Goal: Task Accomplishment & Management: Use online tool/utility

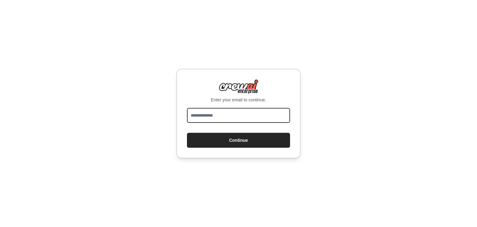
click at [256, 111] on input "email" at bounding box center [238, 115] width 103 height 15
type input "**********"
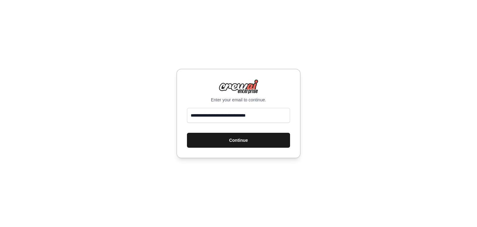
click at [256, 139] on button "Continue" at bounding box center [238, 140] width 103 height 15
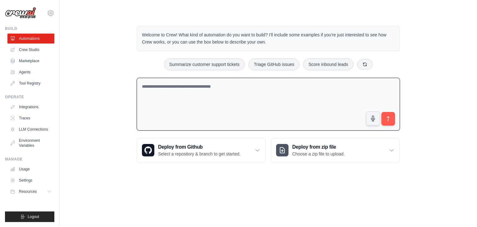
click at [201, 88] on textarea at bounding box center [268, 104] width 263 height 53
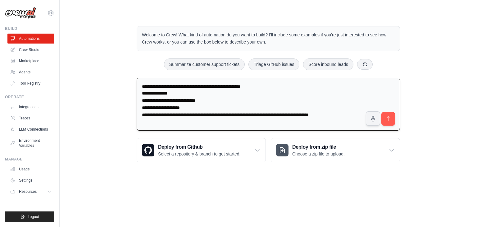
type textarea "**********"
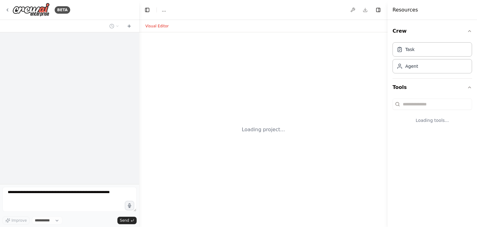
select select "****"
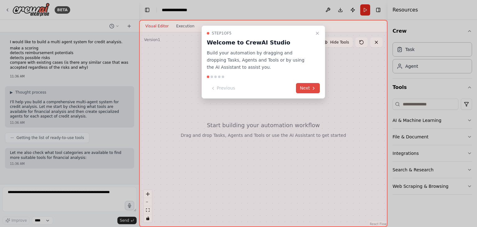
click at [309, 85] on button "Next" at bounding box center [308, 88] width 24 height 10
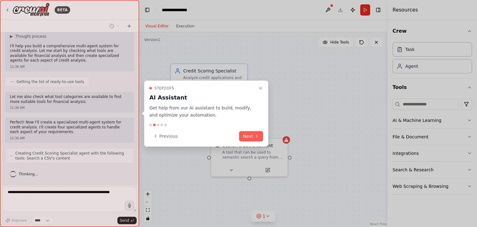
scroll to position [76, 0]
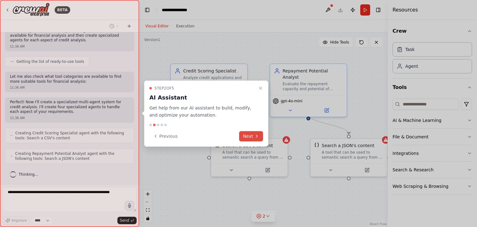
click at [252, 133] on button "Next" at bounding box center [251, 136] width 24 height 10
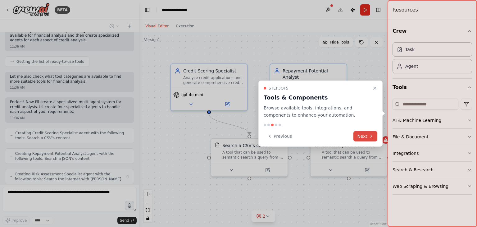
scroll to position [97, 0]
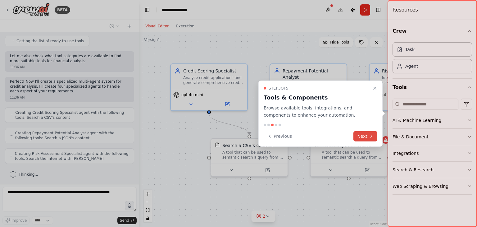
click at [364, 136] on button "Next" at bounding box center [365, 136] width 24 height 10
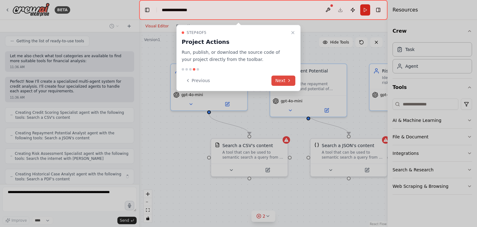
scroll to position [117, 0]
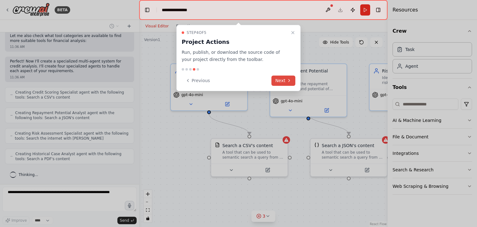
click at [281, 81] on button "Next" at bounding box center [283, 80] width 24 height 10
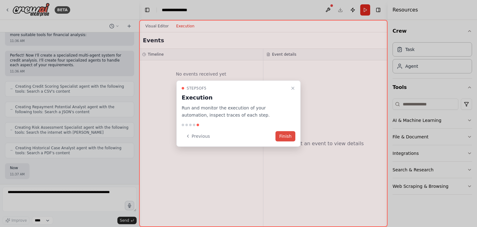
scroll to position [153, 0]
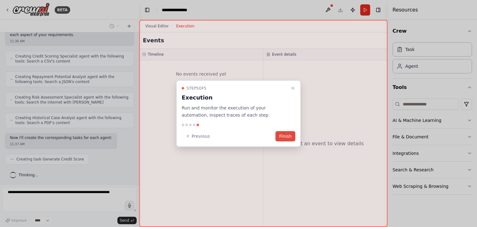
click at [288, 136] on button "Finish" at bounding box center [285, 136] width 20 height 10
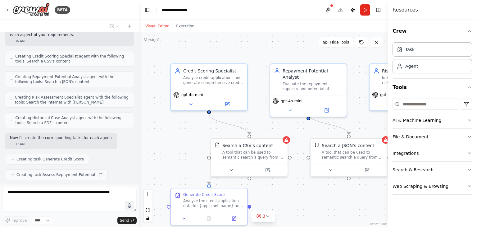
scroll to position [168, 0]
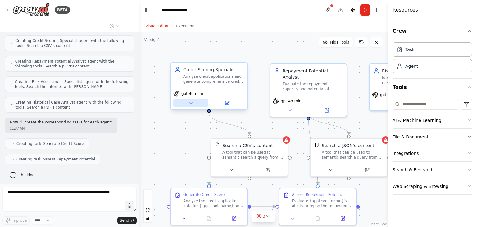
click at [192, 102] on icon at bounding box center [190, 102] width 5 height 5
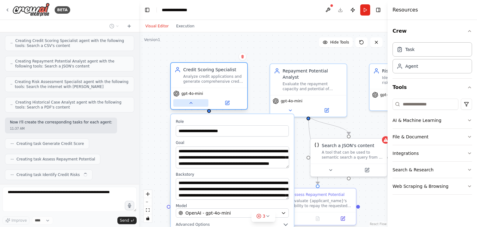
scroll to position [184, 0]
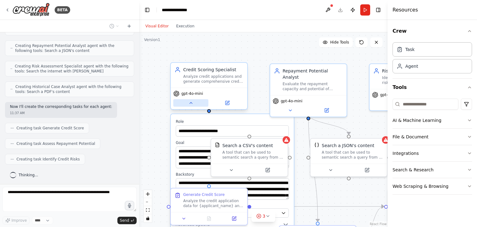
click at [192, 103] on icon at bounding box center [190, 102] width 5 height 5
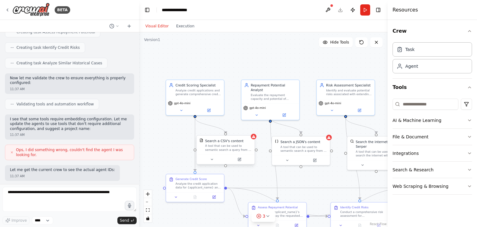
scroll to position [326, 0]
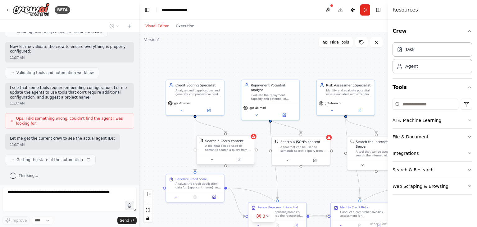
click at [247, 153] on div "Search a CSV's content A tool that can be used to semantic search a query from …" at bounding box center [225, 144] width 58 height 19
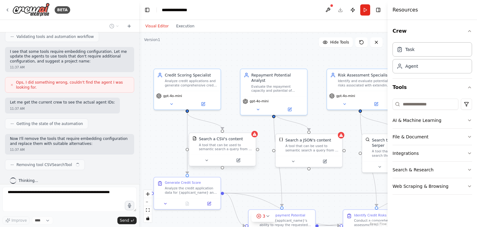
scroll to position [367, 0]
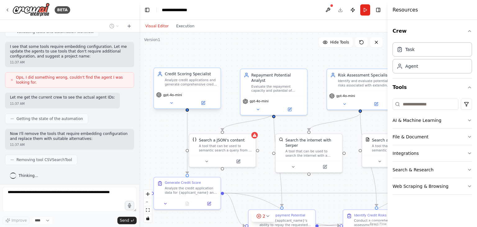
click at [198, 84] on div "Analyze credit applications and generate comprehensive credit scores based on f…" at bounding box center [191, 82] width 52 height 9
click at [174, 87] on div "Credit Scoring Specialist Analyze credit applications and generate comprehensiv…" at bounding box center [187, 79] width 66 height 22
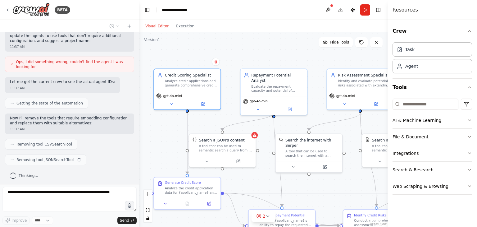
click at [173, 110] on div ".deletable-edge-delete-btn { width: 20px; height: 20px; border: 0px solid #ffff…" at bounding box center [263, 129] width 248 height 194
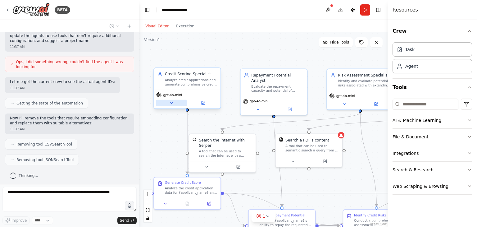
click at [173, 105] on button at bounding box center [171, 103] width 30 height 7
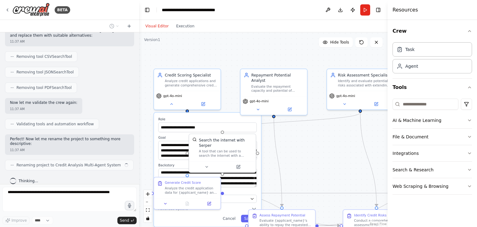
scroll to position [475, 0]
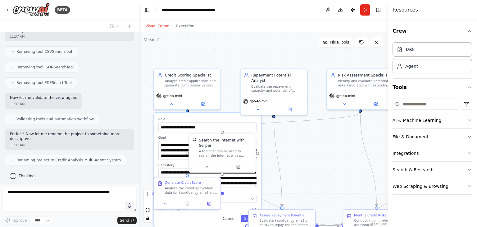
click at [254, 121] on div "**********" at bounding box center [207, 124] width 98 height 15
click at [215, 148] on div "A tool that can be used to search the internet with a search_query. Supports di…" at bounding box center [225, 152] width 53 height 9
click at [240, 183] on textarea "**********" at bounding box center [207, 177] width 99 height 19
click at [241, 189] on div "**********" at bounding box center [207, 169] width 107 height 114
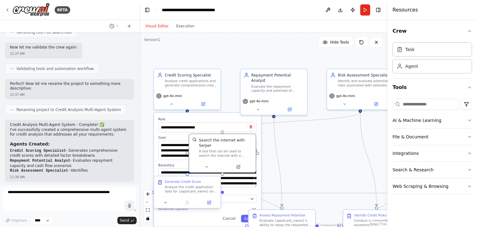
click at [223, 194] on label "Model" at bounding box center [207, 192] width 98 height 4
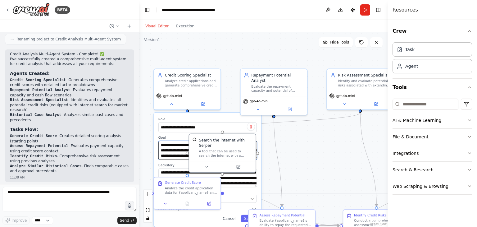
click at [175, 143] on textarea "**********" at bounding box center [207, 150] width 99 height 19
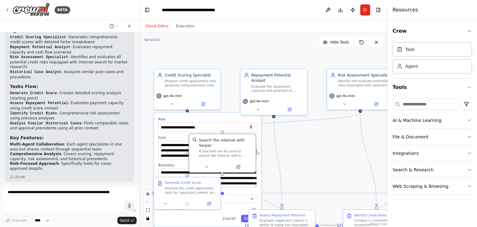
click at [174, 136] on label "Goal" at bounding box center [207, 137] width 98 height 4
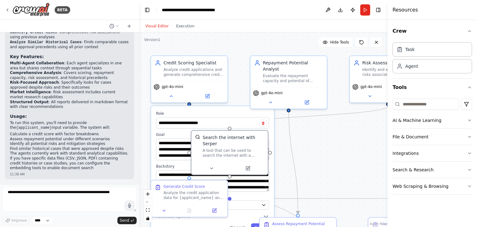
scroll to position [723, 0]
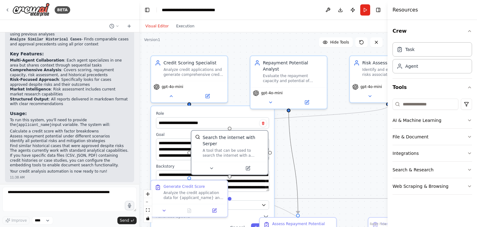
click at [293, 176] on icon "Edge from 1784f6ae-e97a-4d01-99e7-a24a72608512 to 35192667-eeef-48e3-b48b-22d34…" at bounding box center [292, 159] width 9 height 107
click at [329, 163] on div "**********" at bounding box center [263, 129] width 248 height 194
click at [320, 144] on div "**********" at bounding box center [263, 129] width 248 height 194
click at [216, 109] on div "**********" at bounding box center [212, 171] width 123 height 131
click at [211, 164] on icon at bounding box center [211, 166] width 5 height 5
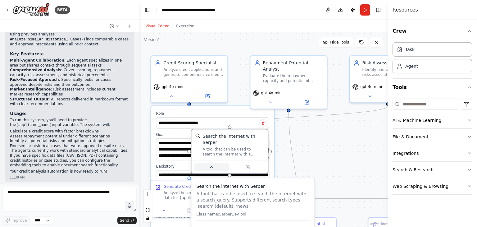
click at [211, 164] on icon at bounding box center [211, 166] width 5 height 5
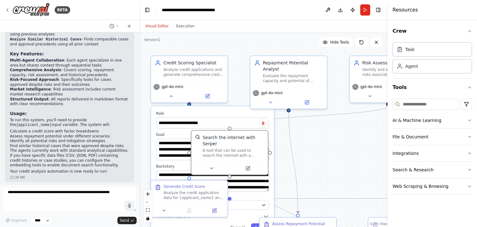
click at [299, 143] on div "**********" at bounding box center [263, 129] width 248 height 194
click at [148, 147] on div "**********" at bounding box center [263, 129] width 248 height 194
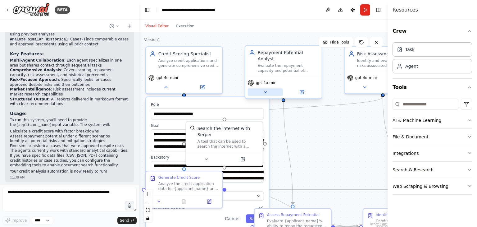
click at [263, 89] on icon at bounding box center [265, 91] width 5 height 5
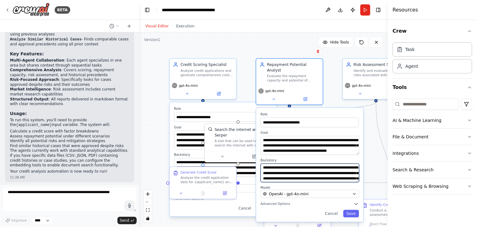
scroll to position [12, 0]
click at [369, 148] on div "**********" at bounding box center [263, 129] width 248 height 194
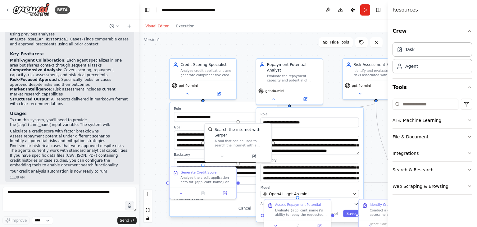
click at [369, 148] on div "**********" at bounding box center [263, 129] width 248 height 194
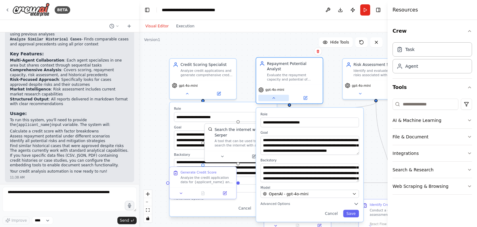
click at [279, 95] on button at bounding box center [273, 98] width 30 height 7
click at [195, 94] on button at bounding box center [187, 92] width 30 height 7
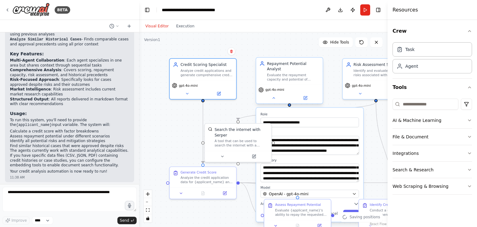
click at [276, 97] on div "gpt-4o-mini" at bounding box center [289, 93] width 66 height 19
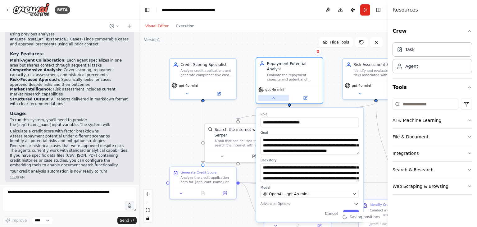
click at [277, 95] on button at bounding box center [273, 98] width 30 height 7
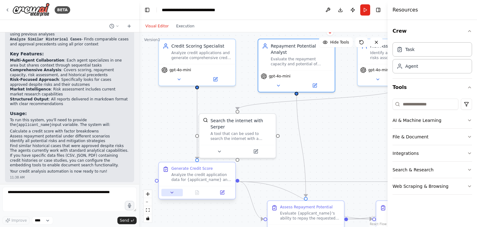
click at [176, 194] on button at bounding box center [171, 191] width 21 height 7
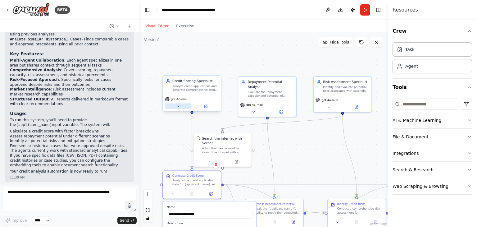
click at [176, 106] on button at bounding box center [178, 106] width 27 height 6
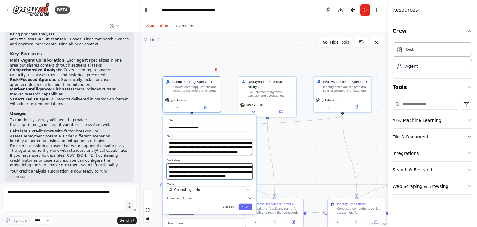
scroll to position [31, 0]
click at [178, 106] on icon at bounding box center [178, 106] width 2 height 1
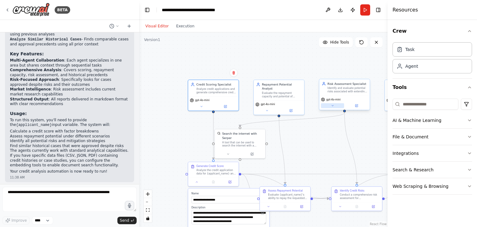
click at [329, 107] on button at bounding box center [332, 105] width 23 height 5
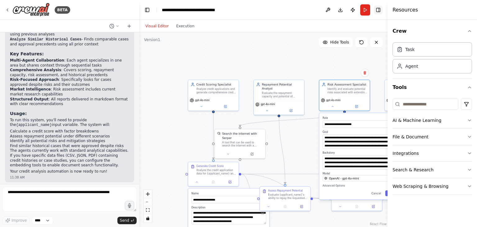
click at [380, 8] on button "Toggle Right Sidebar" at bounding box center [378, 10] width 9 height 9
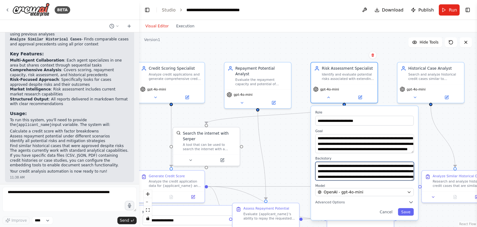
scroll to position [25, 0]
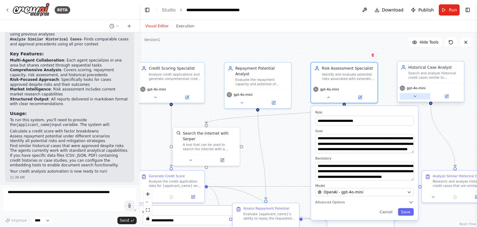
click at [410, 98] on button at bounding box center [414, 96] width 30 height 7
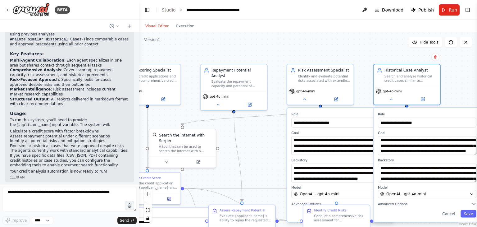
drag, startPoint x: 283, startPoint y: 161, endPoint x: 258, endPoint y: 163, distance: 24.5
click at [258, 163] on div ".deletable-edge-delete-btn { width: 20px; height: 20px; border: 0px solid #ffff…" at bounding box center [308, 129] width 338 height 194
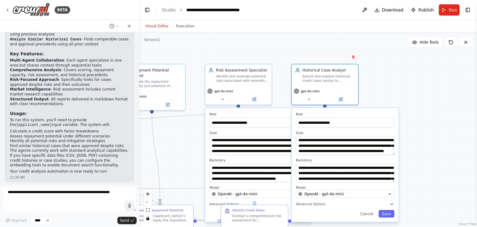
drag, startPoint x: 451, startPoint y: 79, endPoint x: 370, endPoint y: 80, distance: 81.3
click at [370, 80] on div ".deletable-edge-delete-btn { width: 20px; height: 20px; border: 0px solid #ffff…" at bounding box center [308, 129] width 338 height 194
click at [310, 101] on div "gpt-4o-mini" at bounding box center [324, 94] width 66 height 19
click at [308, 97] on icon at bounding box center [309, 98] width 4 height 4
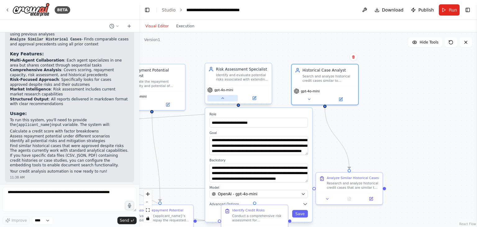
click at [220, 100] on button at bounding box center [222, 98] width 30 height 7
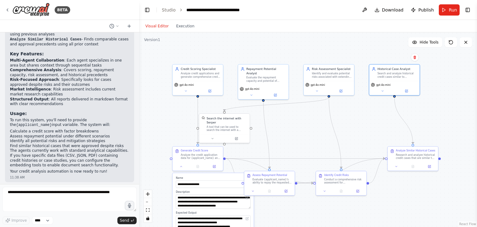
drag, startPoint x: 266, startPoint y: 166, endPoint x: 349, endPoint y: 142, distance: 87.3
click at [349, 142] on div ".deletable-edge-delete-btn { width: 20px; height: 20px; border: 0px solid #ffff…" at bounding box center [308, 129] width 338 height 194
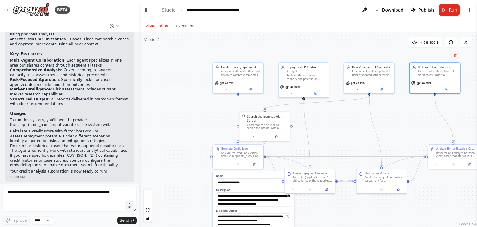
drag, startPoint x: 349, startPoint y: 142, endPoint x: 390, endPoint y: 140, distance: 40.4
click at [390, 140] on div ".deletable-edge-delete-btn { width: 20px; height: 20px; border: 0px solid #ffff…" at bounding box center [308, 129] width 338 height 194
drag, startPoint x: 337, startPoint y: 142, endPoint x: 362, endPoint y: 134, distance: 26.3
click at [362, 134] on div ".deletable-edge-delete-btn { width: 20px; height: 20px; border: 0px solid #ffff…" at bounding box center [308, 129] width 338 height 194
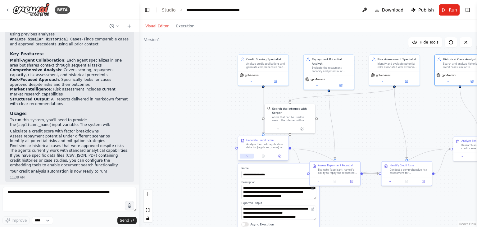
click at [247, 155] on icon at bounding box center [246, 155] width 3 height 3
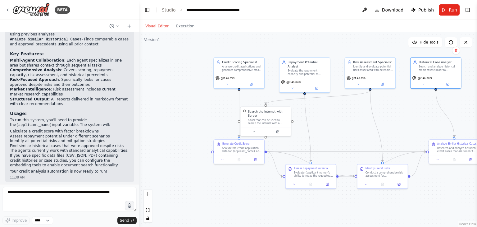
drag, startPoint x: 351, startPoint y: 136, endPoint x: 326, endPoint y: 139, distance: 25.0
click at [326, 139] on div ".deletable-edge-delete-btn { width: 20px; height: 20px; border: 0px solid #ffff…" at bounding box center [308, 129] width 338 height 194
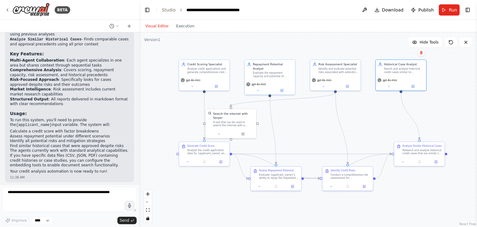
drag, startPoint x: 347, startPoint y: 141, endPoint x: 311, endPoint y: 143, distance: 35.8
click at [311, 143] on div ".deletable-edge-delete-btn { width: 20px; height: 20px; border: 0px solid #ffff…" at bounding box center [308, 129] width 338 height 194
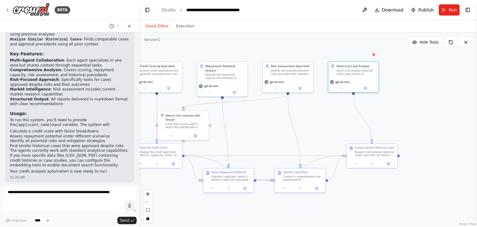
drag, startPoint x: 322, startPoint y: 136, endPoint x: 276, endPoint y: 138, distance: 46.0
click at [276, 138] on div ".deletable-edge-delete-btn { width: 20px; height: 20px; border: 0px solid #ffff…" at bounding box center [308, 129] width 338 height 194
drag, startPoint x: 293, startPoint y: 171, endPoint x: 302, endPoint y: 186, distance: 17.5
click at [302, 186] on div "Identify Credit Risks" at bounding box center [303, 187] width 25 height 3
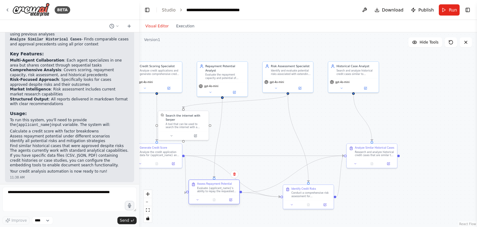
drag, startPoint x: 235, startPoint y: 171, endPoint x: 220, endPoint y: 185, distance: 20.6
click at [220, 185] on div "Assess Repayment Potential Evaluate {applicant_name}'s ability to repay the req…" at bounding box center [217, 187] width 40 height 11
drag, startPoint x: 359, startPoint y: 146, endPoint x: 351, endPoint y: 132, distance: 16.0
click at [351, 132] on div "Analyze Similar Historical Cases Research and analyze historical credit cases t…" at bounding box center [365, 138] width 50 height 16
click at [307, 119] on div ".deletable-edge-delete-btn { width: 20px; height: 20px; border: 0px solid #ffff…" at bounding box center [308, 129] width 338 height 194
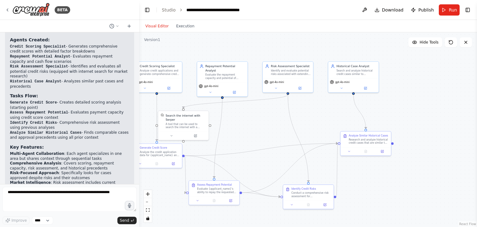
scroll to position [661, 0]
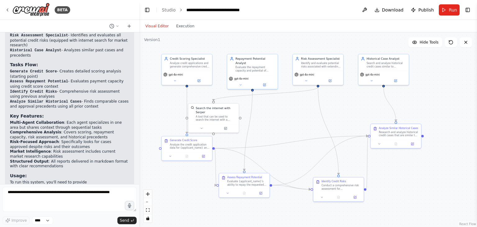
drag, startPoint x: 329, startPoint y: 113, endPoint x: 358, endPoint y: 106, distance: 30.7
click at [358, 106] on div ".deletable-edge-delete-btn { width: 20px; height: 20px; border: 0px solid #ffff…" at bounding box center [308, 129] width 338 height 194
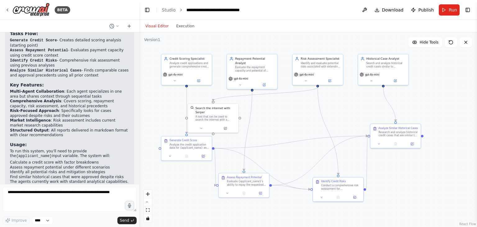
scroll to position [723, 0]
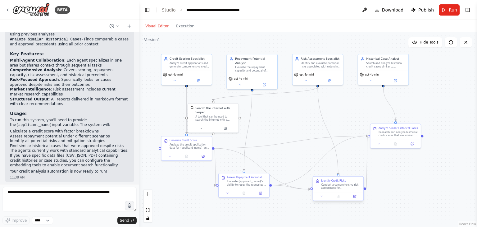
click at [340, 182] on div "Identify Credit Risks" at bounding box center [333, 180] width 25 height 3
click at [324, 196] on button at bounding box center [321, 196] width 14 height 5
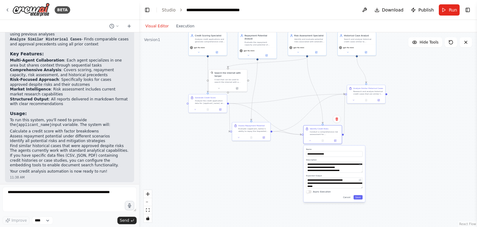
drag, startPoint x: 383, startPoint y: 181, endPoint x: 369, endPoint y: 112, distance: 70.2
click at [369, 112] on div ".deletable-edge-delete-btn { width: 20px; height: 20px; border: 0px solid #ffff…" at bounding box center [308, 129] width 338 height 194
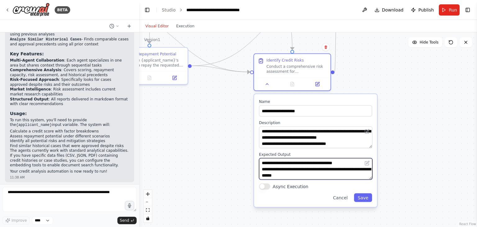
scroll to position [12, 0]
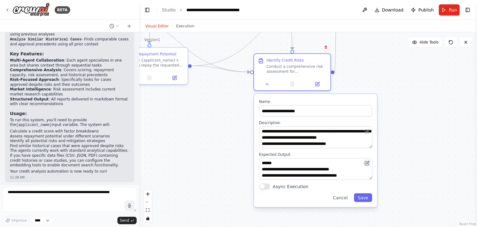
click at [370, 160] on button at bounding box center [366, 162] width 7 height 7
click at [371, 160] on button at bounding box center [366, 162] width 7 height 7
click at [380, 169] on div ".deletable-edge-delete-btn { width: 20px; height: 20px; border: 0px solid #ffff…" at bounding box center [308, 129] width 338 height 194
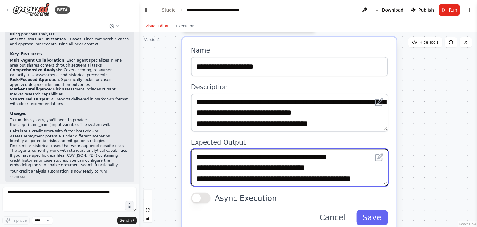
scroll to position [31, 0]
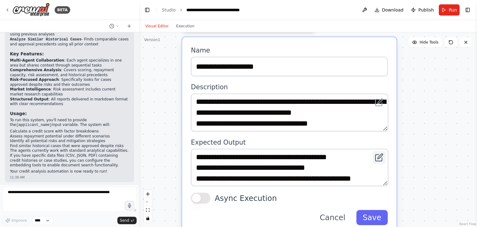
click at [385, 153] on button at bounding box center [378, 157] width 13 height 13
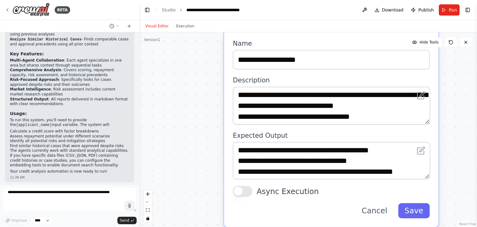
drag, startPoint x: 413, startPoint y: 137, endPoint x: 455, endPoint y: 130, distance: 43.1
click at [455, 130] on div ".deletable-edge-delete-btn { width: 20px; height: 20px; border: 0px solid #ffff…" at bounding box center [308, 129] width 338 height 194
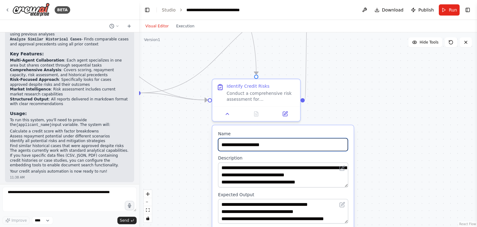
drag, startPoint x: 269, startPoint y: 121, endPoint x: 178, endPoint y: 182, distance: 109.4
click at [178, 182] on div ".deletable-edge-delete-btn { width: 20px; height: 20px; border: 0px solid #ffff…" at bounding box center [308, 129] width 338 height 194
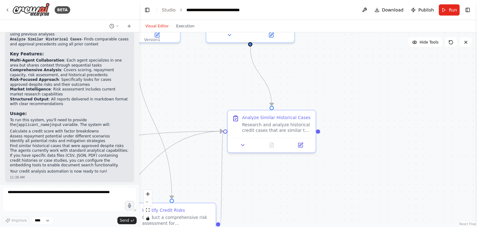
drag, startPoint x: 362, startPoint y: 140, endPoint x: 268, endPoint y: 176, distance: 100.2
click at [265, 211] on div ".deletable-edge-delete-btn { width: 20px; height: 20px; border: 0px solid #ffff…" at bounding box center [308, 129] width 338 height 194
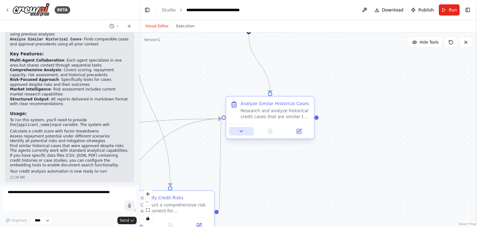
click at [240, 133] on icon at bounding box center [241, 131] width 6 height 6
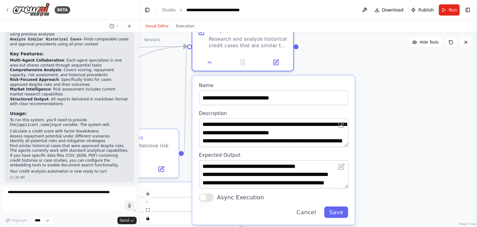
drag, startPoint x: 390, startPoint y: 142, endPoint x: 377, endPoint y: 73, distance: 70.7
click at [377, 73] on div ".deletable-edge-delete-btn { width: 20px; height: 20px; border: 0px solid #ffff…" at bounding box center [308, 129] width 338 height 194
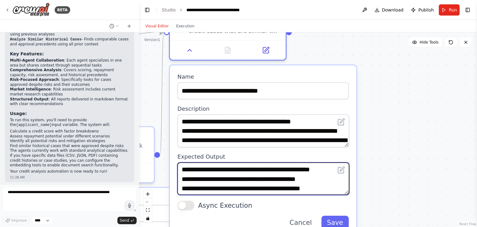
scroll to position [37, 0]
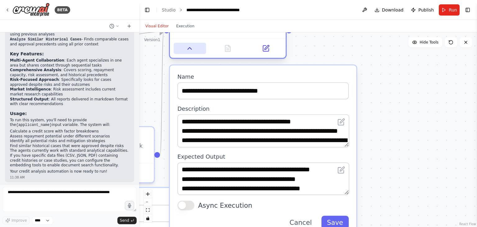
click at [183, 48] on button at bounding box center [189, 48] width 32 height 11
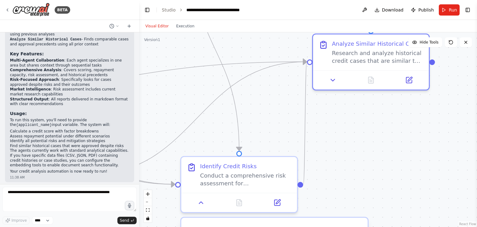
drag, startPoint x: 214, startPoint y: 103, endPoint x: 413, endPoint y: 115, distance: 198.6
click at [413, 115] on div ".deletable-edge-delete-btn { width: 20px; height: 20px; border: 0px solid #ffff…" at bounding box center [308, 129] width 338 height 194
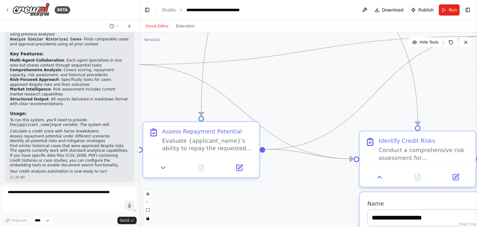
drag, startPoint x: 232, startPoint y: 90, endPoint x: 371, endPoint y: 82, distance: 138.3
click at [371, 82] on div ".deletable-edge-delete-btn { width: 20px; height: 20px; border: 0px solid #ffff…" at bounding box center [308, 129] width 338 height 194
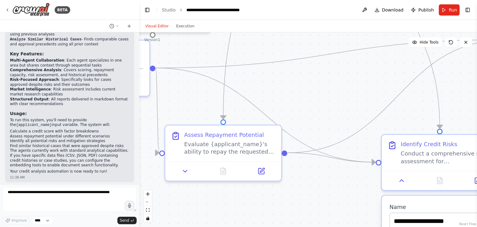
drag, startPoint x: 328, startPoint y: 100, endPoint x: 367, endPoint y: 90, distance: 40.1
click at [367, 90] on div ".deletable-edge-delete-btn { width: 20px; height: 20px; border: 0px solid #ffff…" at bounding box center [308, 129] width 338 height 194
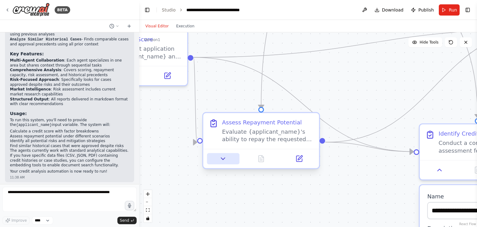
click at [228, 155] on button at bounding box center [223, 158] width 32 height 11
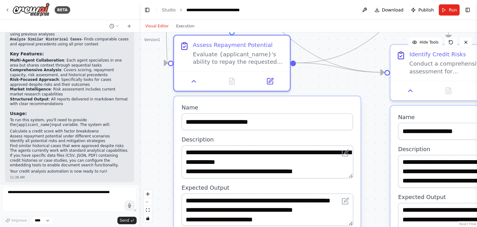
drag, startPoint x: 351, startPoint y: 108, endPoint x: 312, endPoint y: 29, distance: 88.3
click at [312, 29] on div "Visual Editor Execution Version 1 Hide Tools .deletable-edge-delete-btn { width…" at bounding box center [308, 123] width 338 height 207
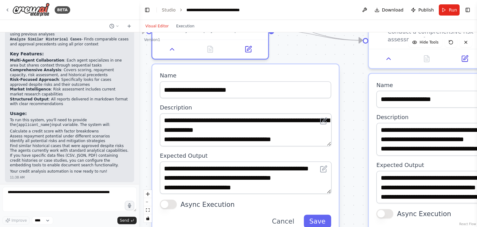
drag, startPoint x: 317, startPoint y: 74, endPoint x: 305, endPoint y: 43, distance: 34.0
click at [305, 43] on div ".deletable-edge-delete-btn { width: 20px; height: 20px; border: 0px solid #ffff…" at bounding box center [308, 129] width 338 height 194
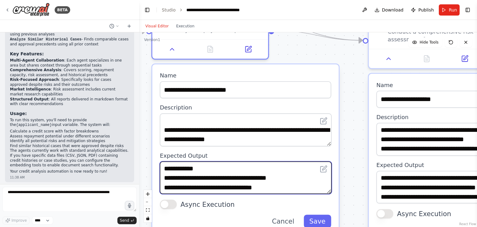
scroll to position [31, 0]
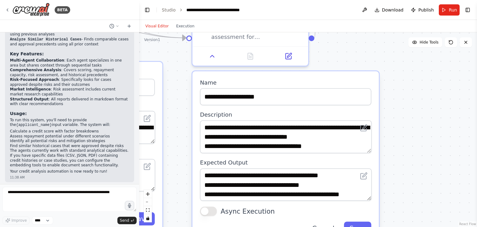
drag, startPoint x: 345, startPoint y: 167, endPoint x: 169, endPoint y: 164, distance: 176.3
click at [169, 164] on div ".deletable-edge-delete-btn { width: 20px; height: 20px; border: 0px solid #ffff…" at bounding box center [308, 129] width 338 height 194
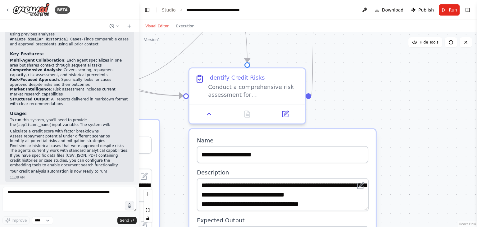
drag, startPoint x: 394, startPoint y: 66, endPoint x: 392, endPoint y: 127, distance: 61.2
click at [392, 127] on div ".deletable-edge-delete-btn { width: 20px; height: 20px; border: 0px solid #ffff…" at bounding box center [308, 129] width 338 height 194
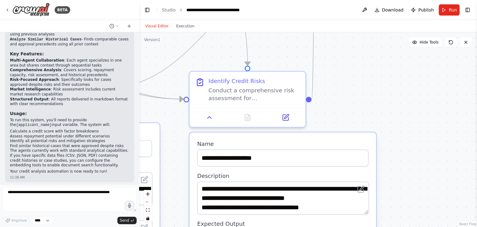
drag, startPoint x: 361, startPoint y: 96, endPoint x: 363, endPoint y: 105, distance: 9.8
click at [363, 105] on div ".deletable-edge-delete-btn { width: 20px; height: 20px; border: 0px solid #ffff…" at bounding box center [308, 129] width 338 height 194
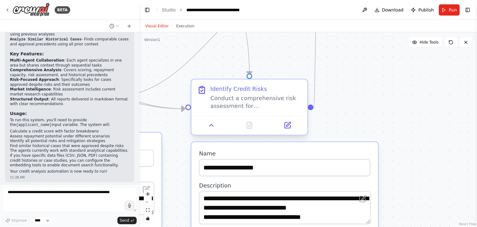
click at [232, 95] on div "Conduct a comprehensive risk assessment for {applicant_name}'s credit applicati…" at bounding box center [255, 101] width 91 height 15
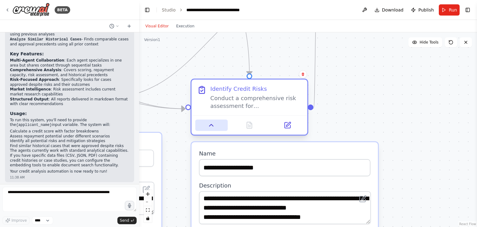
click at [214, 126] on icon at bounding box center [211, 124] width 7 height 7
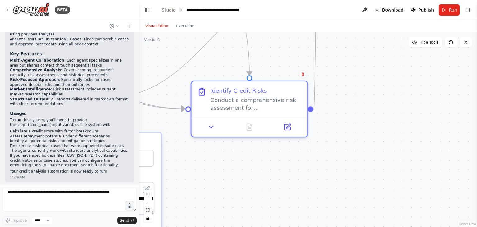
click at [335, 106] on div ".deletable-edge-delete-btn { width: 20px; height: 20px; border: 0px solid #ffff…" at bounding box center [308, 129] width 338 height 194
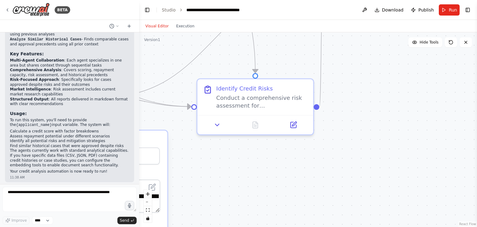
drag, startPoint x: 335, startPoint y: 106, endPoint x: 439, endPoint y: 84, distance: 106.2
click at [439, 84] on div ".deletable-edge-delete-btn { width: 20px; height: 20px; border: 0px solid #ffff…" at bounding box center [308, 129] width 338 height 194
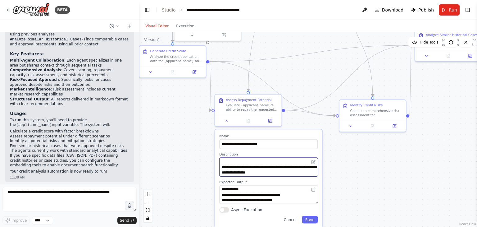
drag, startPoint x: 287, startPoint y: 159, endPoint x: 383, endPoint y: 175, distance: 97.9
click at [383, 175] on div ".deletable-edge-delete-btn { width: 20px; height: 20px; border: 0px solid #ffff…" at bounding box center [308, 129] width 338 height 194
click at [222, 122] on button at bounding box center [226, 119] width 19 height 7
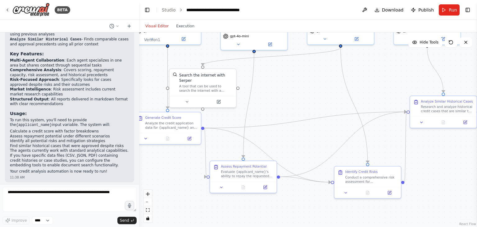
drag, startPoint x: 172, startPoint y: 123, endPoint x: 173, endPoint y: 205, distance: 81.3
click at [173, 205] on div ".deletable-edge-delete-btn { width: 20px; height: 20px; border: 0px solid #ffff…" at bounding box center [308, 129] width 338 height 194
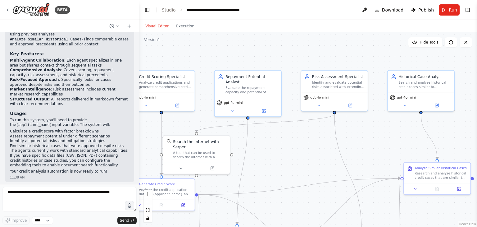
drag, startPoint x: 263, startPoint y: 122, endPoint x: 250, endPoint y: 174, distance: 54.0
click at [250, 174] on div ".deletable-edge-delete-btn { width: 20px; height: 20px; border: 0px solid #ffff…" at bounding box center [308, 129] width 338 height 194
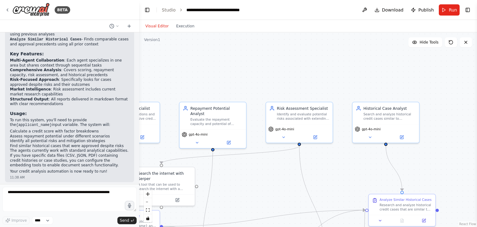
drag, startPoint x: 260, startPoint y: 59, endPoint x: 185, endPoint y: 90, distance: 81.6
click at [185, 90] on div ".deletable-edge-delete-btn { width: 20px; height: 20px; border: 0px solid #ffff…" at bounding box center [308, 129] width 338 height 194
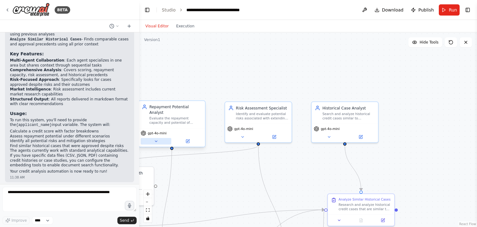
click at [162, 138] on button at bounding box center [156, 141] width 30 height 7
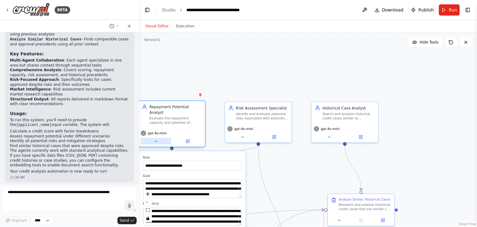
click at [162, 138] on button at bounding box center [156, 141] width 30 height 7
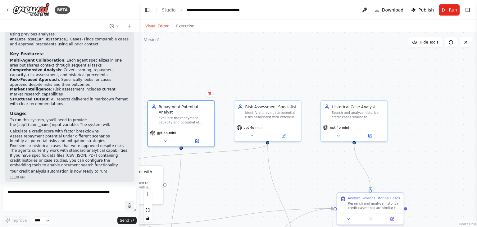
drag, startPoint x: 202, startPoint y: 76, endPoint x: 311, endPoint y: 76, distance: 108.9
click at [311, 76] on div ".deletable-edge-delete-btn { width: 20px; height: 20px; border: 0px solid #ffff…" at bounding box center [308, 129] width 338 height 194
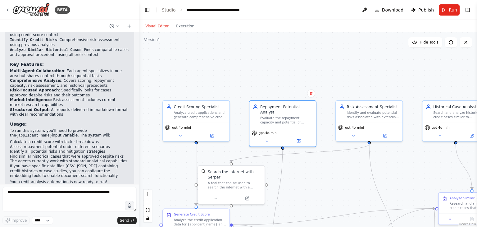
scroll to position [723, 0]
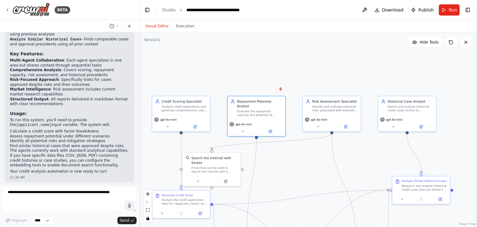
drag, startPoint x: 283, startPoint y: 159, endPoint x: 254, endPoint y: 146, distance: 31.4
click at [262, 148] on div ".deletable-edge-delete-btn { width: 20px; height: 20px; border: 0px solid #ffff…" at bounding box center [308, 129] width 338 height 194
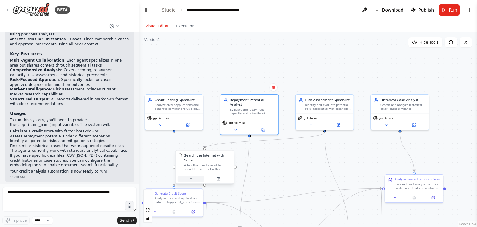
click at [193, 176] on button at bounding box center [191, 179] width 27 height 6
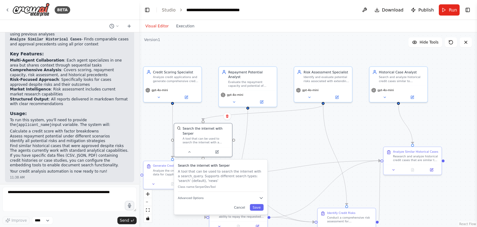
drag, startPoint x: 254, startPoint y: 164, endPoint x: 253, endPoint y: 135, distance: 28.3
click at [253, 135] on div ".deletable-edge-delete-btn { width: 20px; height: 20px; border: 0px solid #ffff…" at bounding box center [308, 129] width 338 height 194
click at [189, 149] on icon at bounding box center [189, 151] width 4 height 4
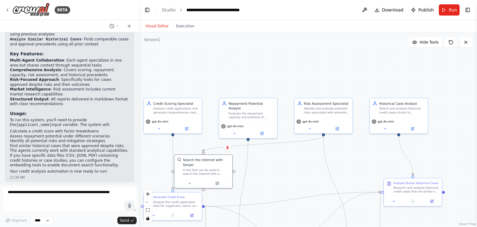
drag, startPoint x: 257, startPoint y: 146, endPoint x: 257, endPoint y: 178, distance: 31.7
click at [257, 178] on div ".deletable-edge-delete-btn { width: 20px; height: 20px; border: 0px solid #ffff…" at bounding box center [308, 129] width 338 height 194
click at [366, 10] on button at bounding box center [364, 9] width 10 height 11
click at [383, 9] on button "Download" at bounding box center [389, 9] width 34 height 11
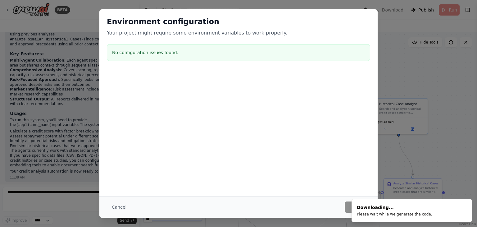
click at [386, 38] on div "Environment configuration Your project might require some environment variables…" at bounding box center [238, 113] width 477 height 227
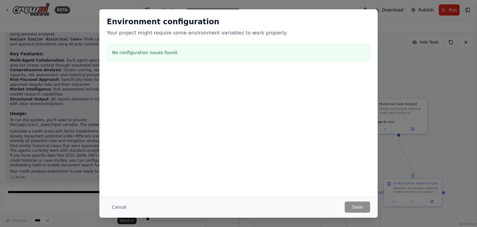
click at [386, 52] on div "Environment configuration Your project might require some environment variables…" at bounding box center [238, 113] width 477 height 227
click at [119, 208] on button "Cancel" at bounding box center [119, 206] width 25 height 11
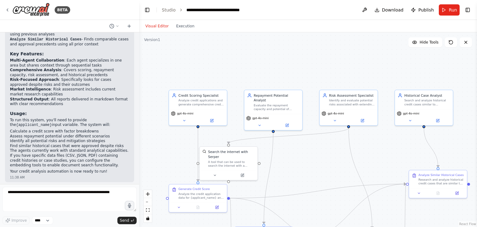
drag, startPoint x: 256, startPoint y: 169, endPoint x: 281, endPoint y: 160, distance: 26.5
click at [281, 160] on div ".deletable-edge-delete-btn { width: 20px; height: 20px; border: 0px solid #ffff…" at bounding box center [308, 129] width 338 height 194
click at [178, 120] on button at bounding box center [184, 120] width 27 height 6
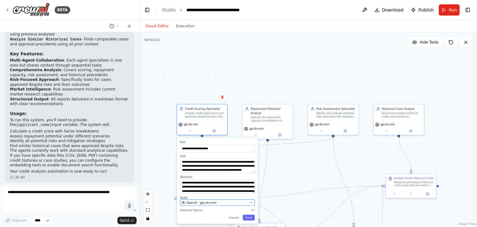
click at [253, 204] on button "OpenAI - gpt-4o-mini" at bounding box center [217, 202] width 74 height 6
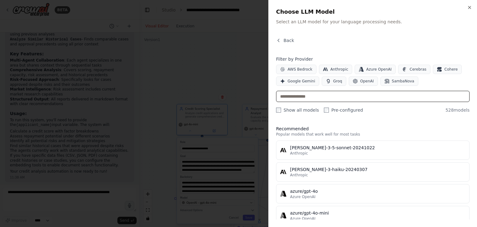
click at [301, 96] on input "text" at bounding box center [372, 96] width 193 height 11
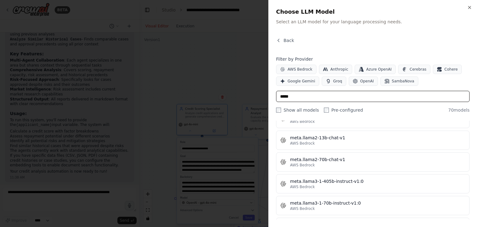
scroll to position [497, 0]
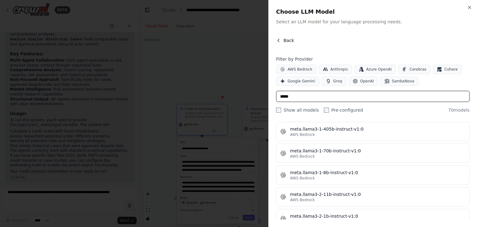
type input "*****"
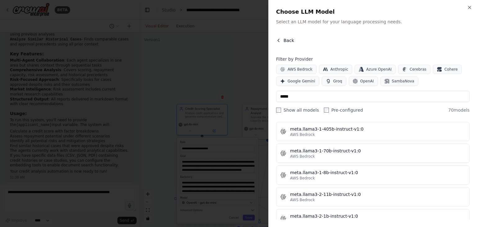
click at [281, 40] on icon "button" at bounding box center [278, 40] width 5 height 5
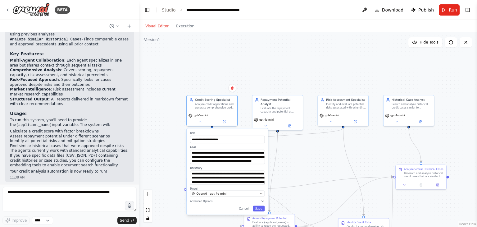
drag, startPoint x: 238, startPoint y: 76, endPoint x: 248, endPoint y: 67, distance: 13.4
click at [248, 67] on div "**********" at bounding box center [308, 129] width 338 height 194
